Goal: Task Accomplishment & Management: Manage account settings

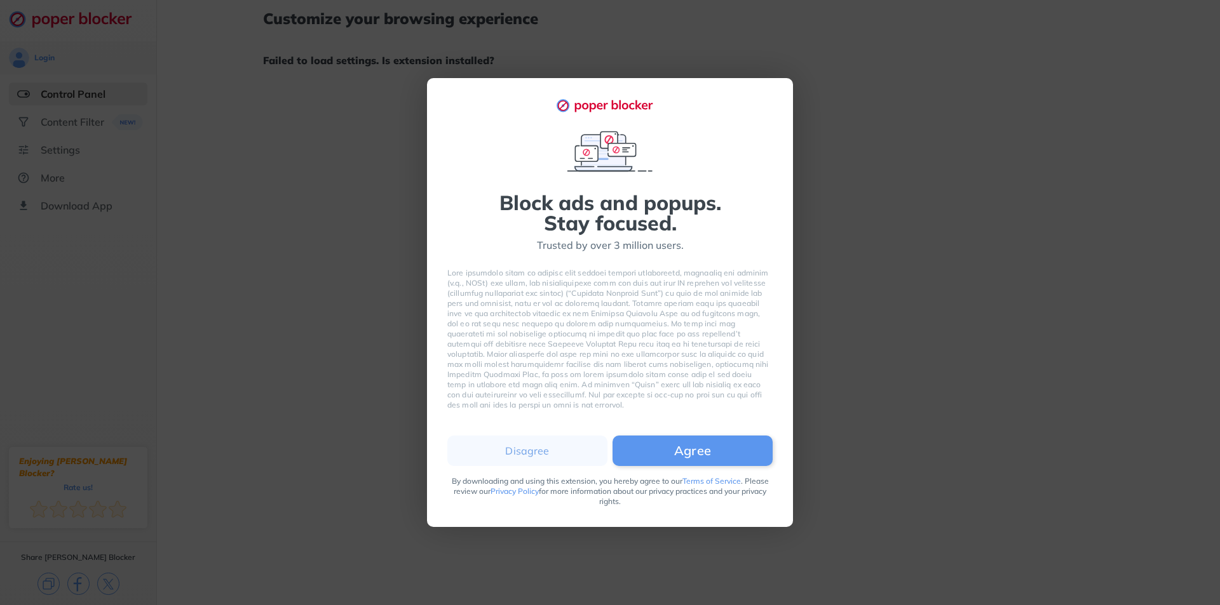
click at [652, 451] on button "Agree" at bounding box center [692, 451] width 160 height 30
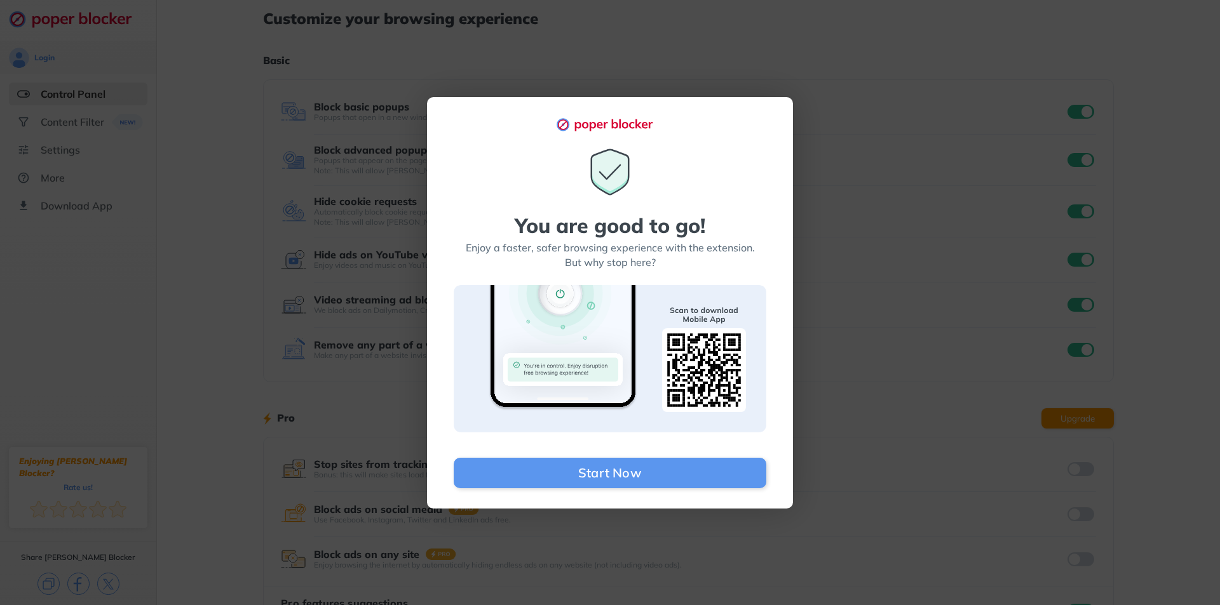
click at [316, 269] on div "You are good to go! Enjoy a faster, safer browsing experience with the extensio…" at bounding box center [610, 302] width 1220 height 605
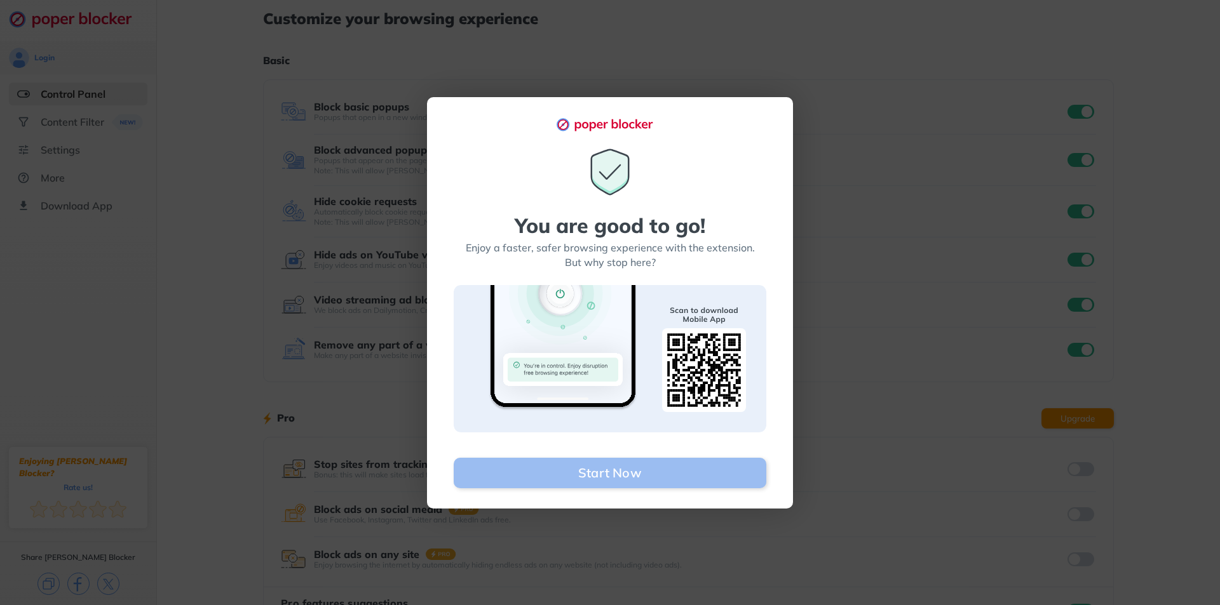
click at [579, 483] on button "Start Now" at bounding box center [610, 473] width 313 height 30
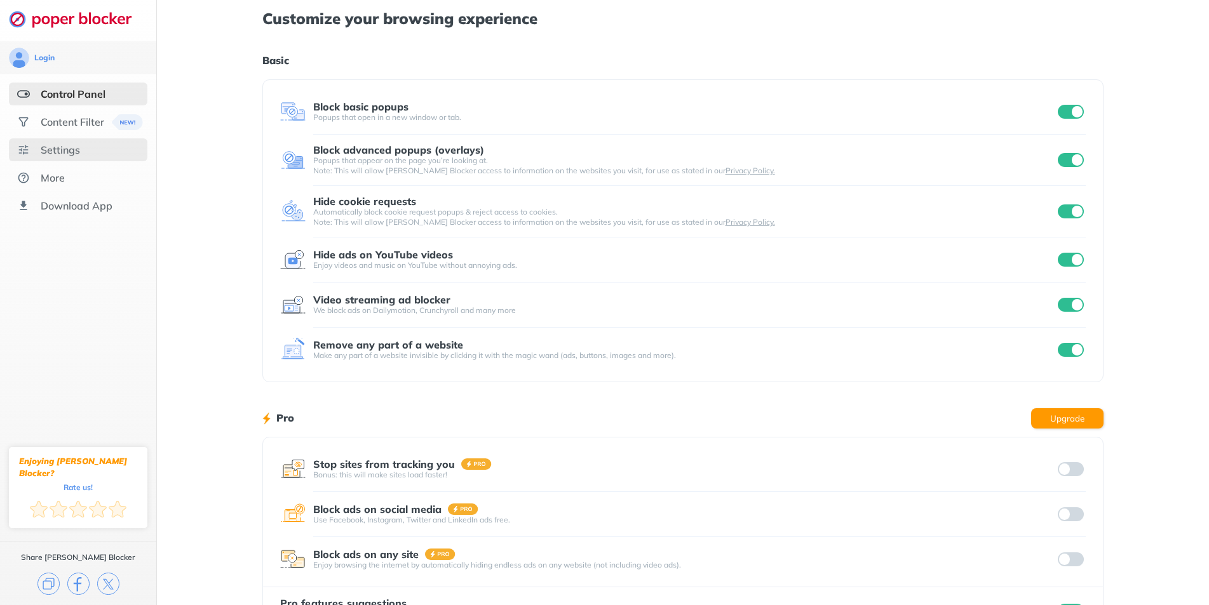
click at [100, 147] on div "Settings" at bounding box center [78, 149] width 138 height 23
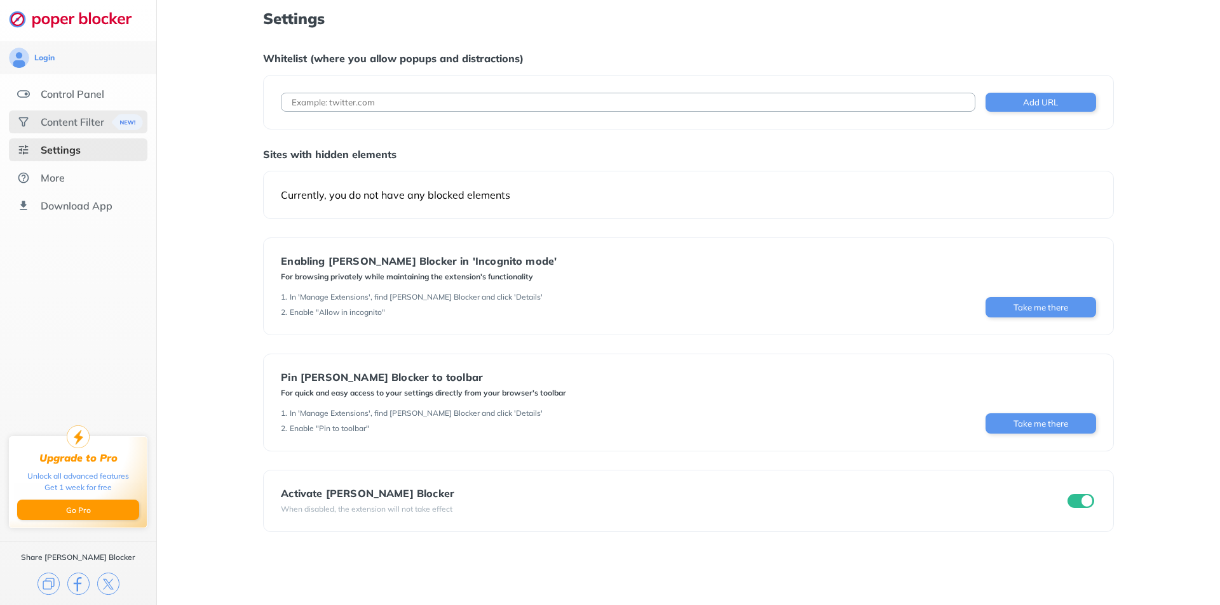
click at [86, 121] on div "Content Filter" at bounding box center [73, 122] width 64 height 13
click at [86, 121] on div at bounding box center [610, 302] width 1220 height 605
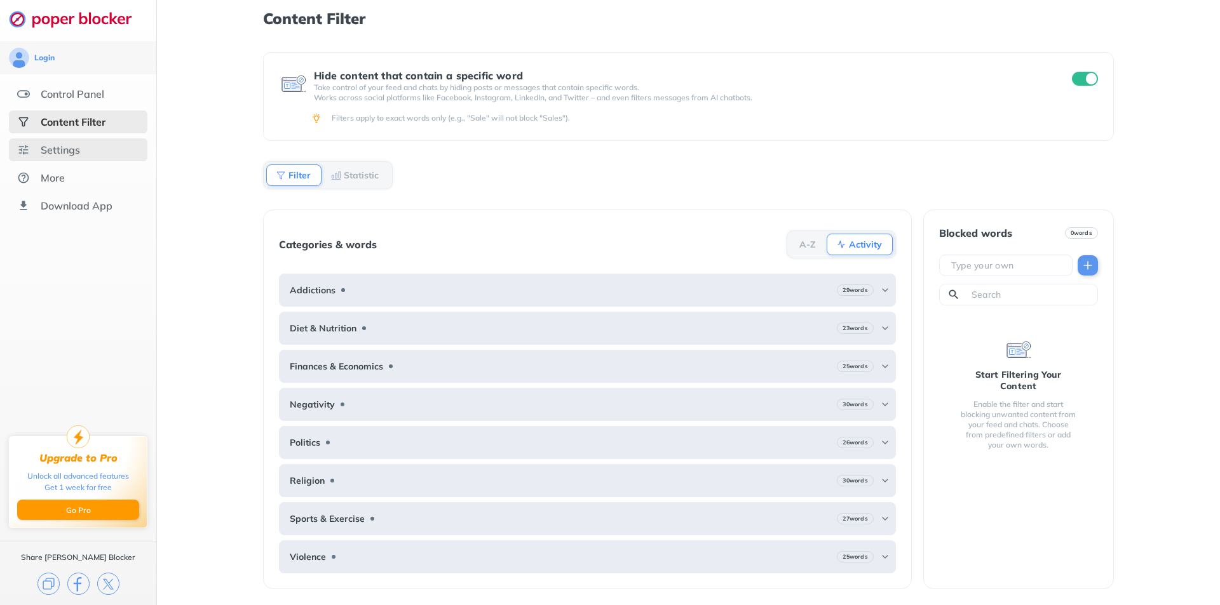
click at [81, 152] on div "Settings" at bounding box center [78, 149] width 138 height 23
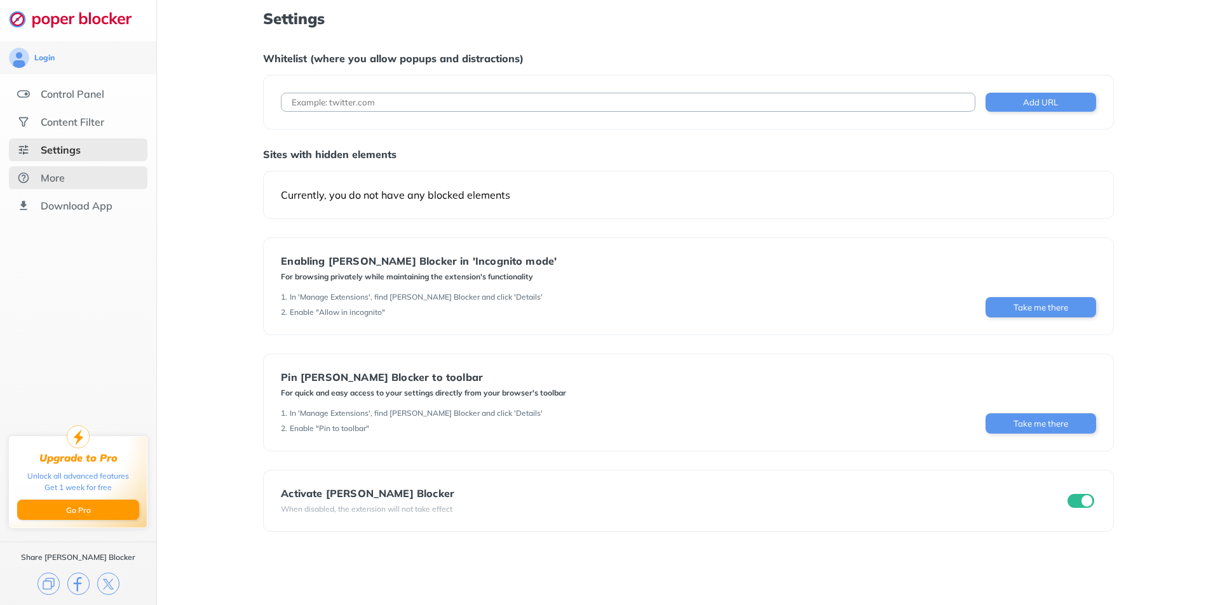
click at [84, 189] on div "More" at bounding box center [78, 177] width 138 height 23
click at [84, 189] on div at bounding box center [610, 302] width 1220 height 605
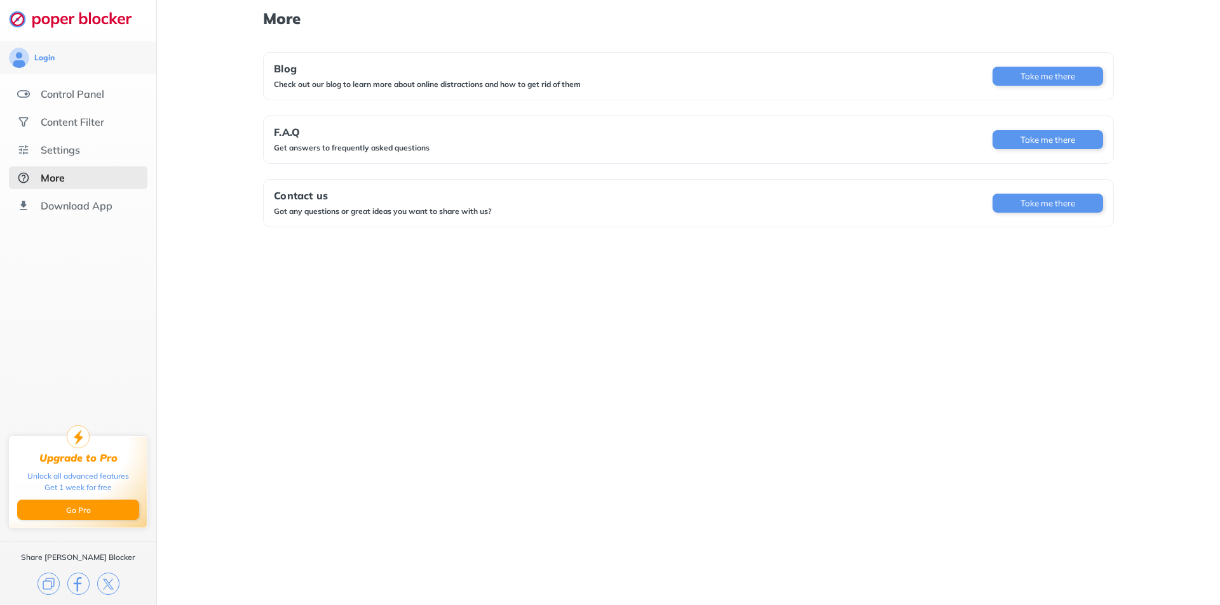
click at [98, 105] on ul "Control Panel Content Filter Settings More Download App" at bounding box center [78, 150] width 156 height 135
click at [95, 94] on div "Control Panel" at bounding box center [73, 94] width 64 height 13
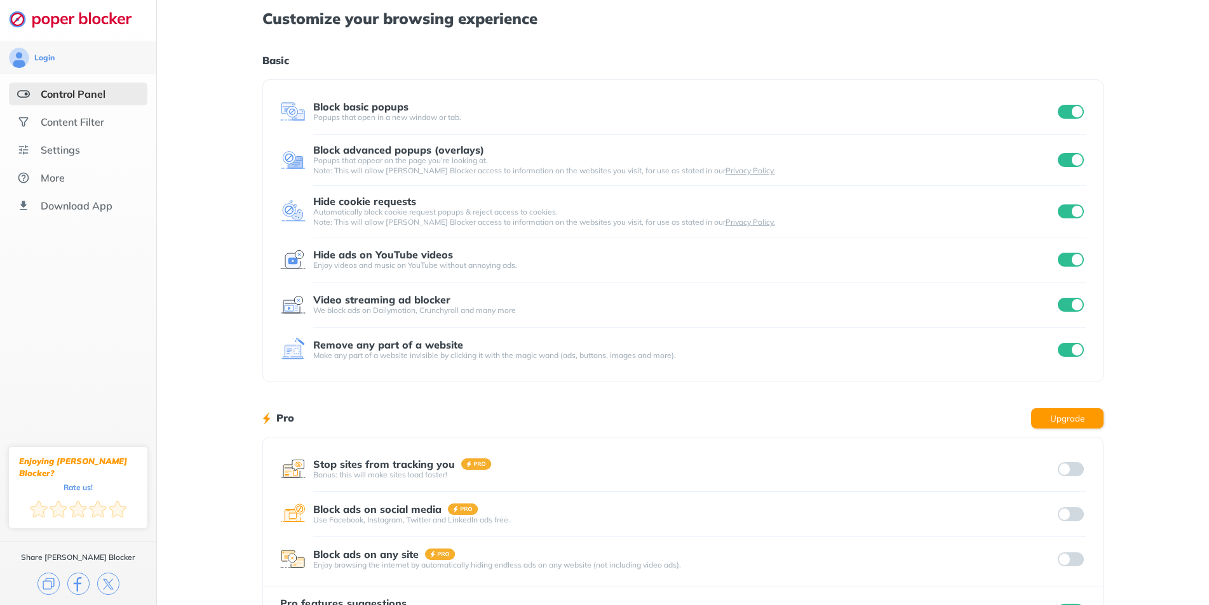
click at [1067, 258] on input "checkbox" at bounding box center [1071, 260] width 27 height 14
